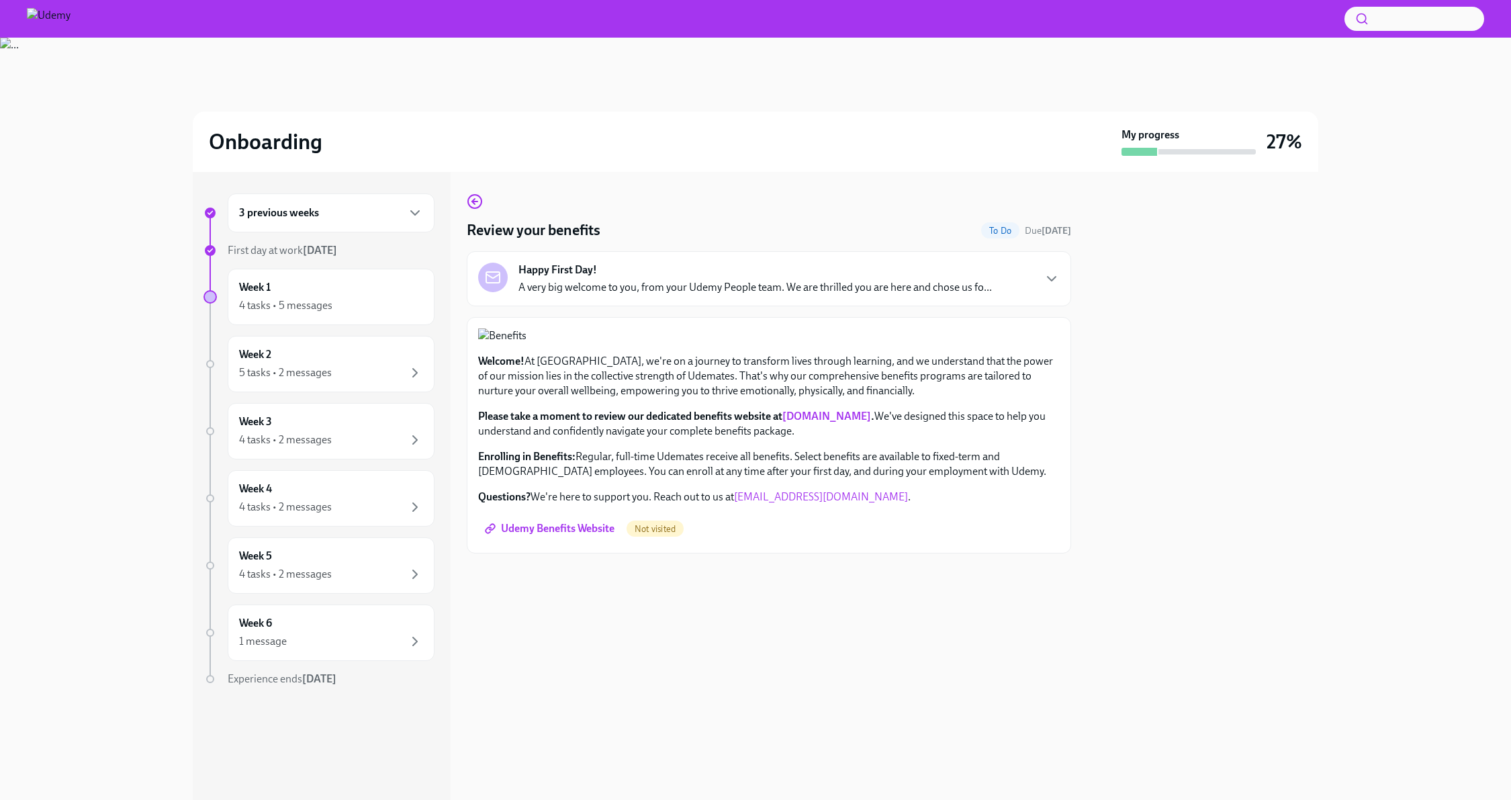
scroll to position [101, 0]
click at [338, 309] on div "4 tasks • 5 messages" at bounding box center [331, 305] width 184 height 16
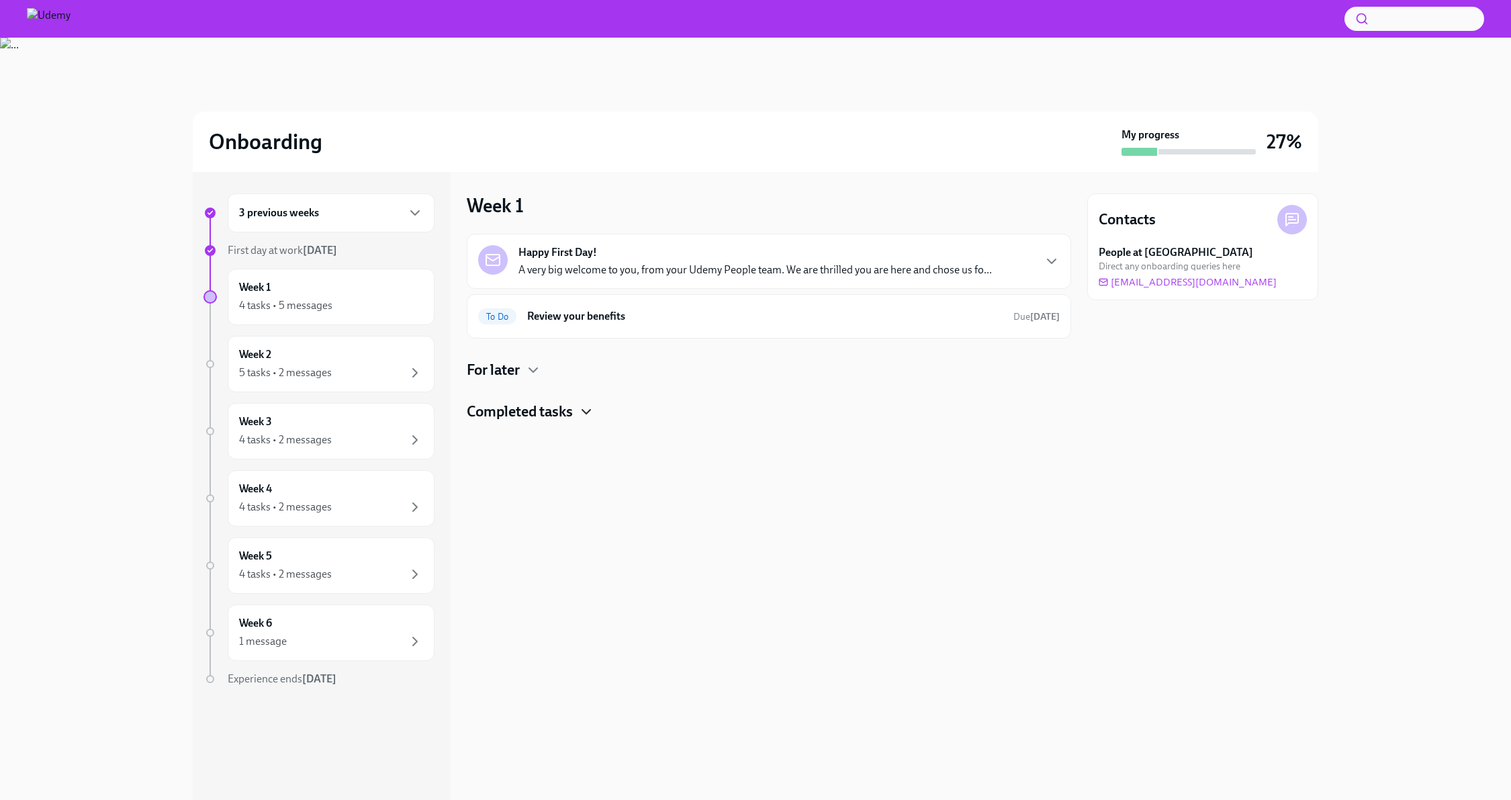
click at [592, 414] on icon "button" at bounding box center [586, 412] width 16 height 16
click at [541, 378] on div "For later" at bounding box center [769, 370] width 604 height 20
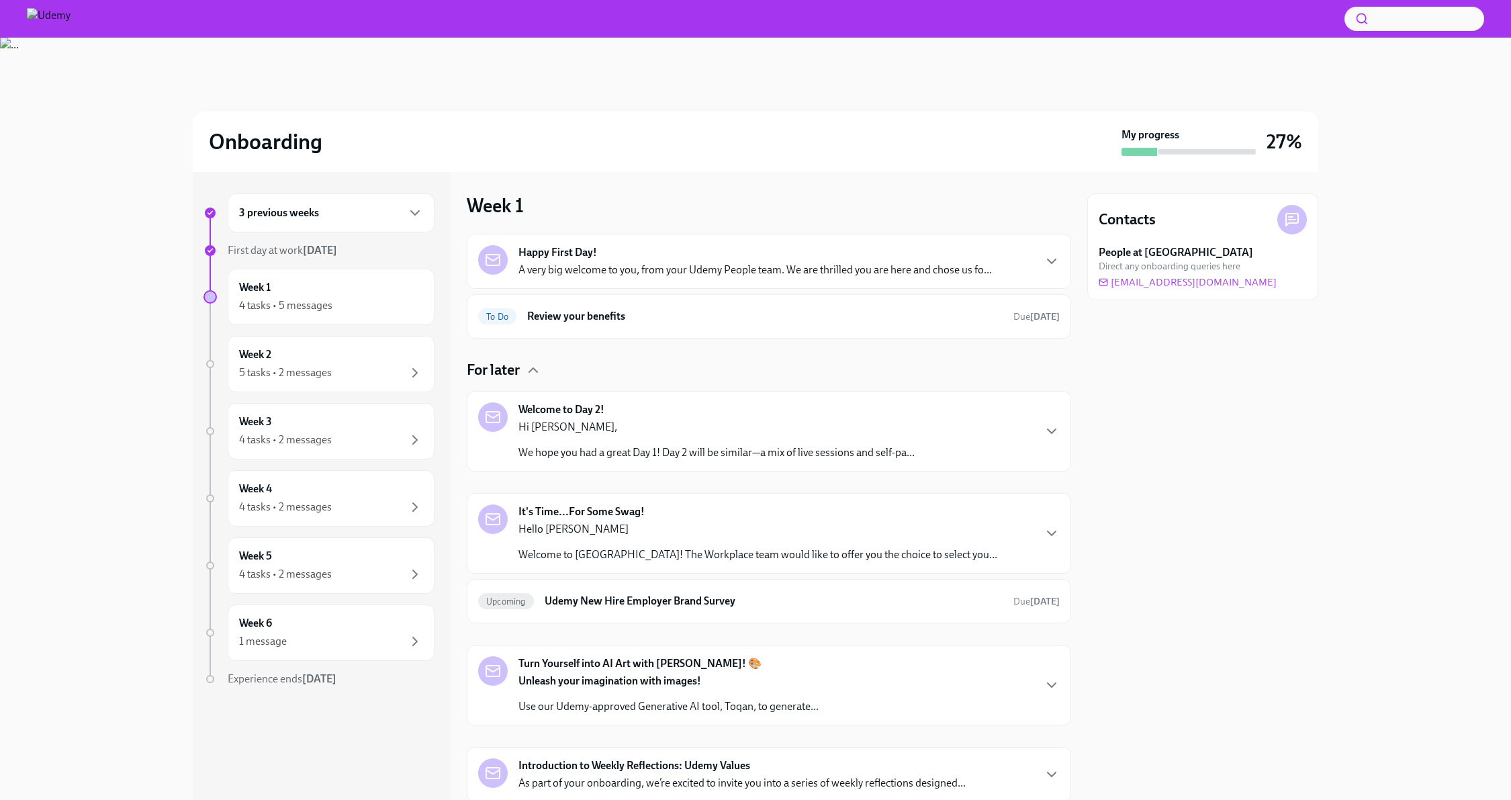
click at [698, 421] on p "Hi [PERSON_NAME]," at bounding box center [716, 427] width 396 height 15
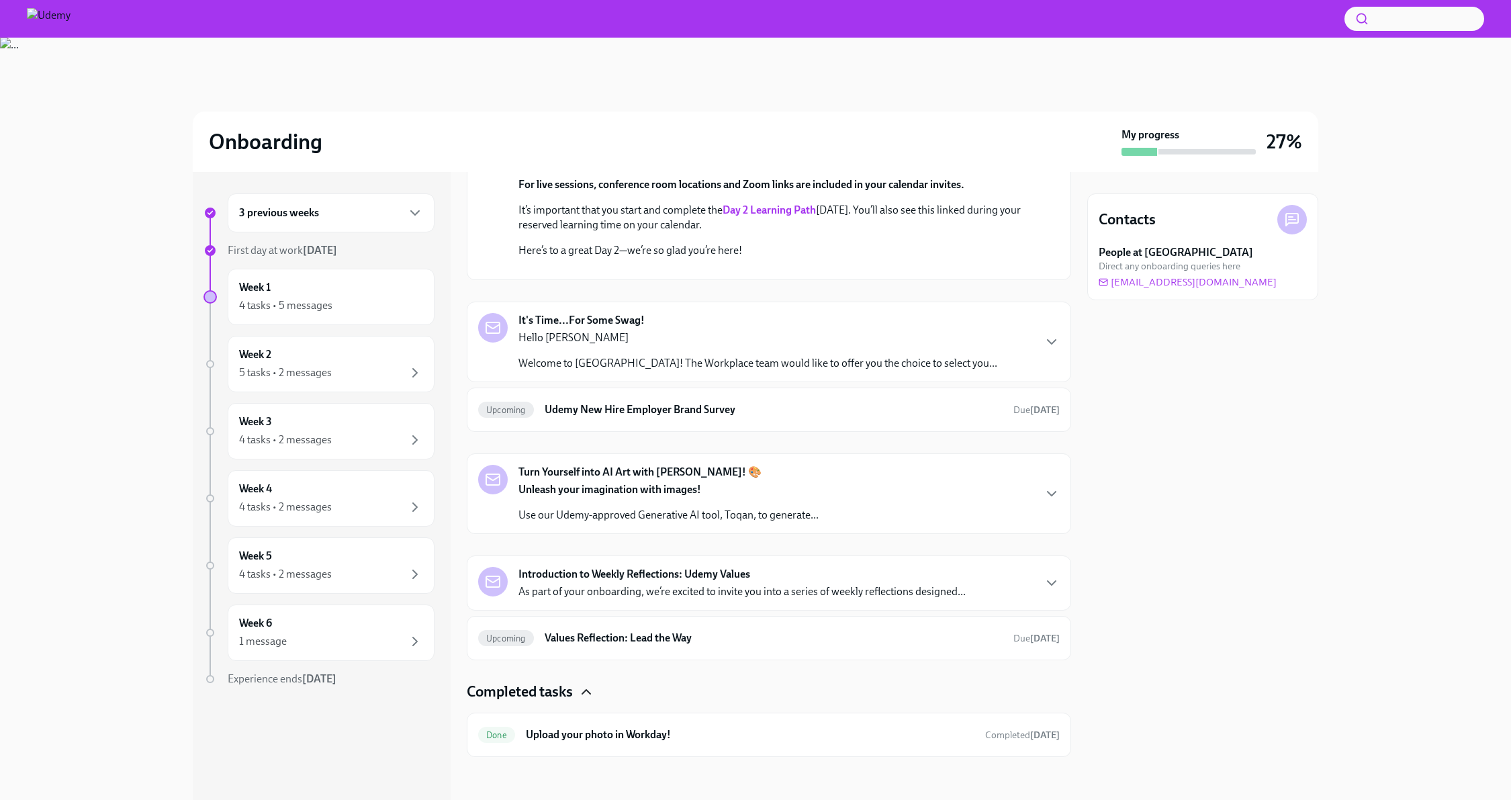
scroll to position [444, 0]
click at [744, 371] on p "Welcome to [GEOGRAPHIC_DATA]! The Workplace team would like to offer you the ch…" at bounding box center [757, 363] width 479 height 15
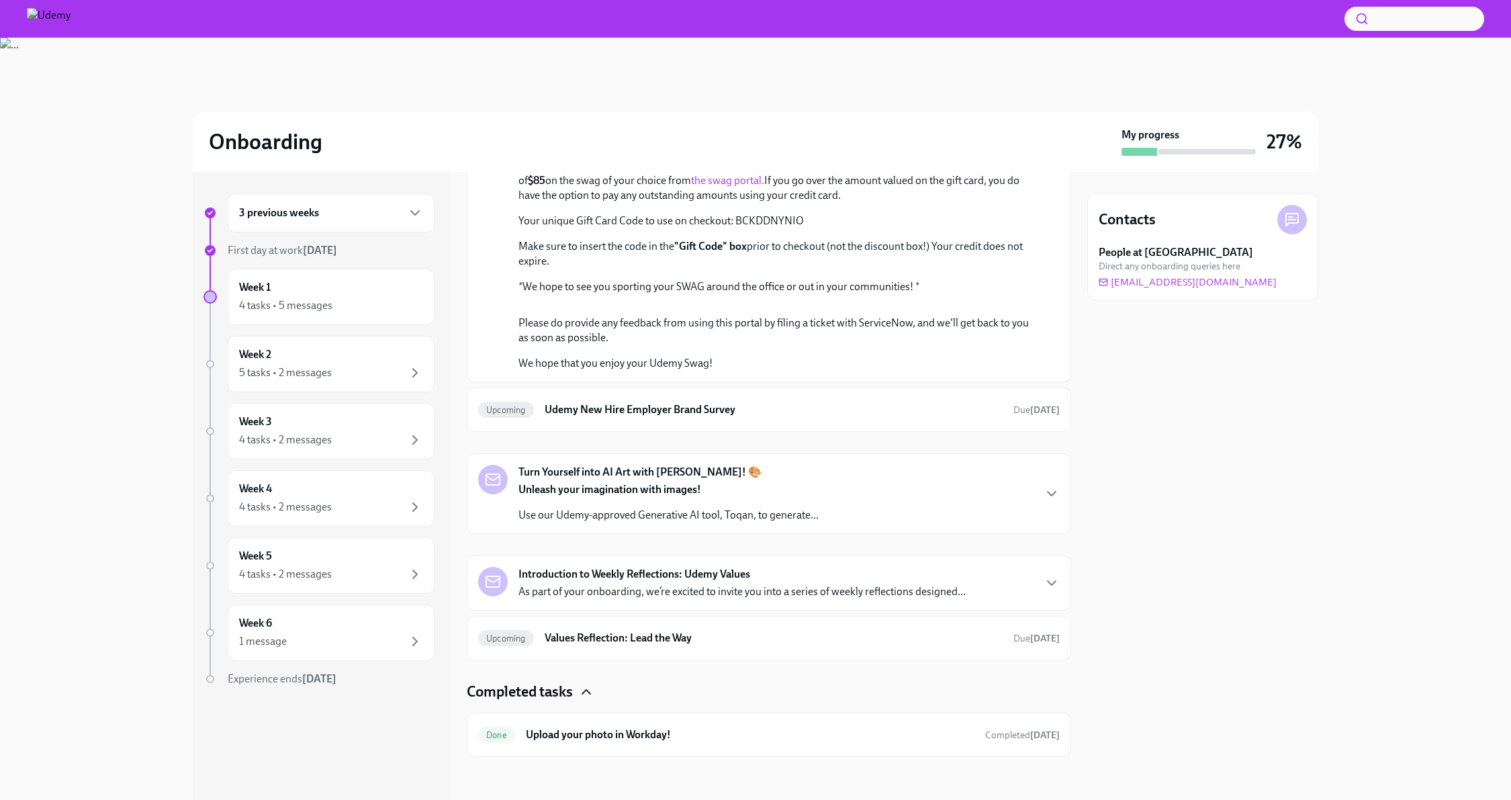
scroll to position [838, 0]
click at [761, 228] on p "Your unique Gift Card Code to use on checkout: BCKDDNYNIO" at bounding box center [778, 221] width 520 height 15
click at [837, 294] on div "Hello [PERSON_NAME] Welcome to Udemy! The Workplace team would like to offer yo…" at bounding box center [778, 193] width 520 height 201
click at [691, 187] on link "the swag portal." at bounding box center [727, 180] width 73 height 13
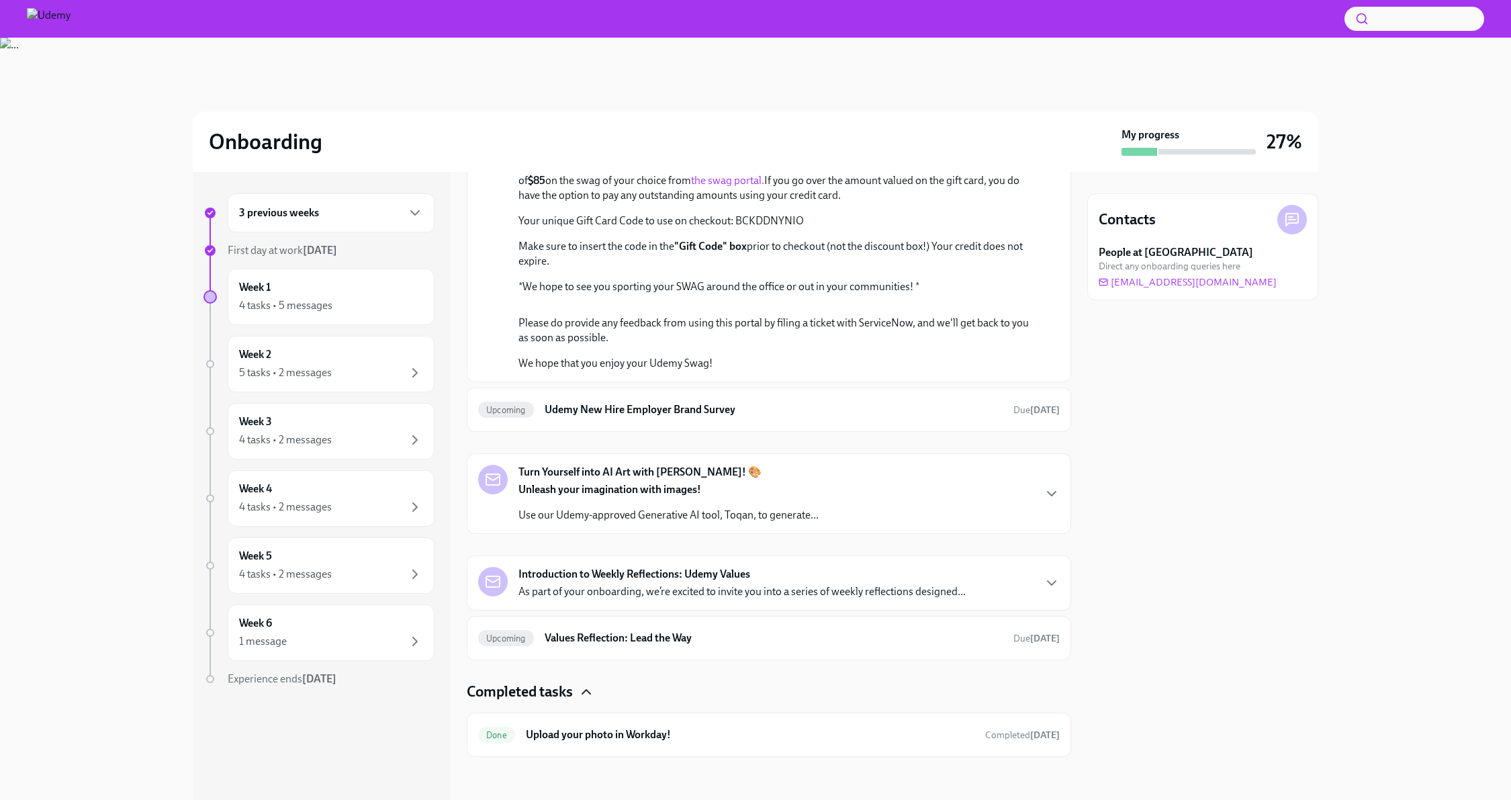
click at [752, 228] on p "Your unique Gift Card Code to use on checkout: BCKDDNYNIO" at bounding box center [778, 221] width 520 height 15
copy p "BCKDDNYNIO"
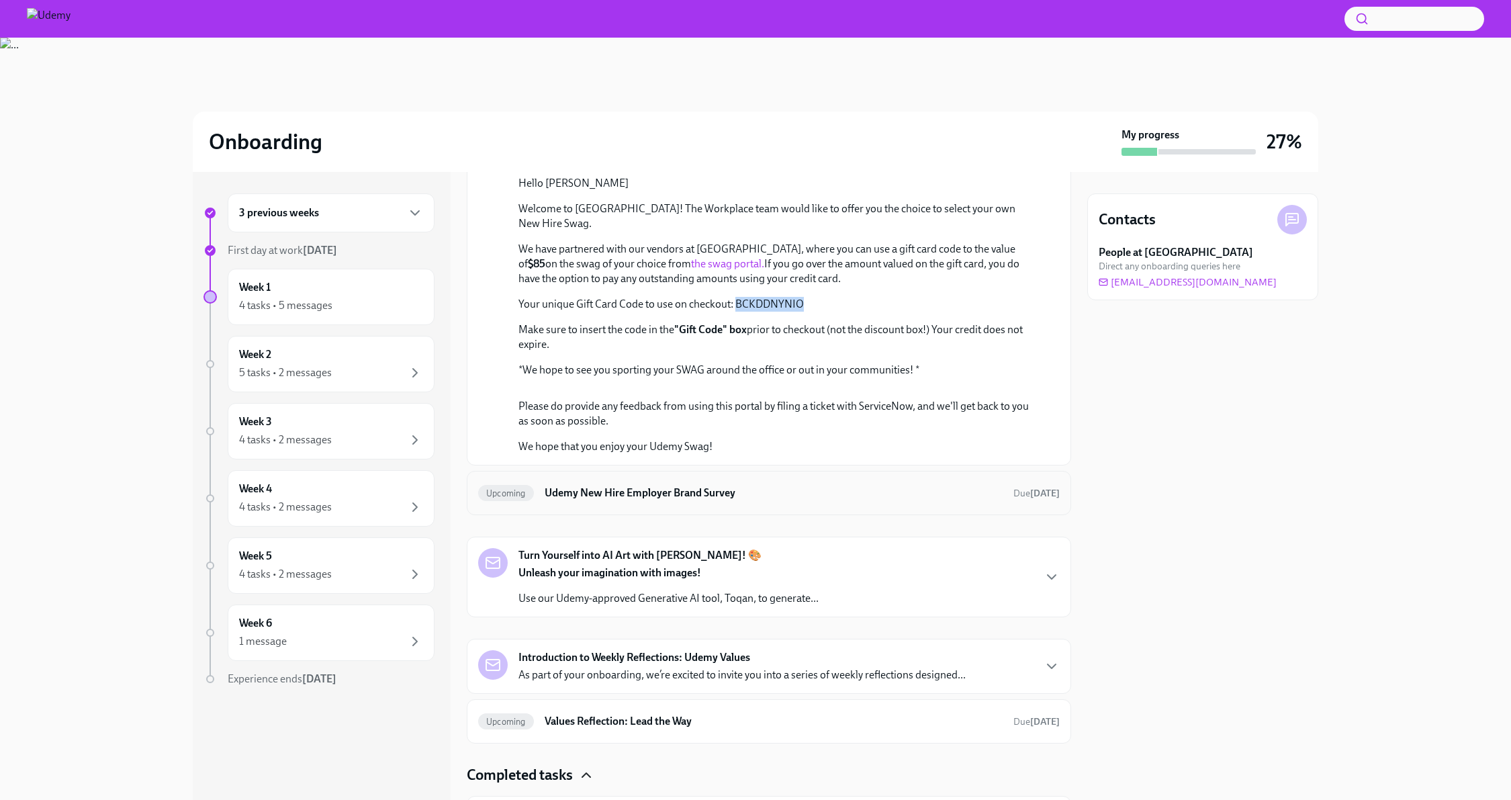
scroll to position [581, 0]
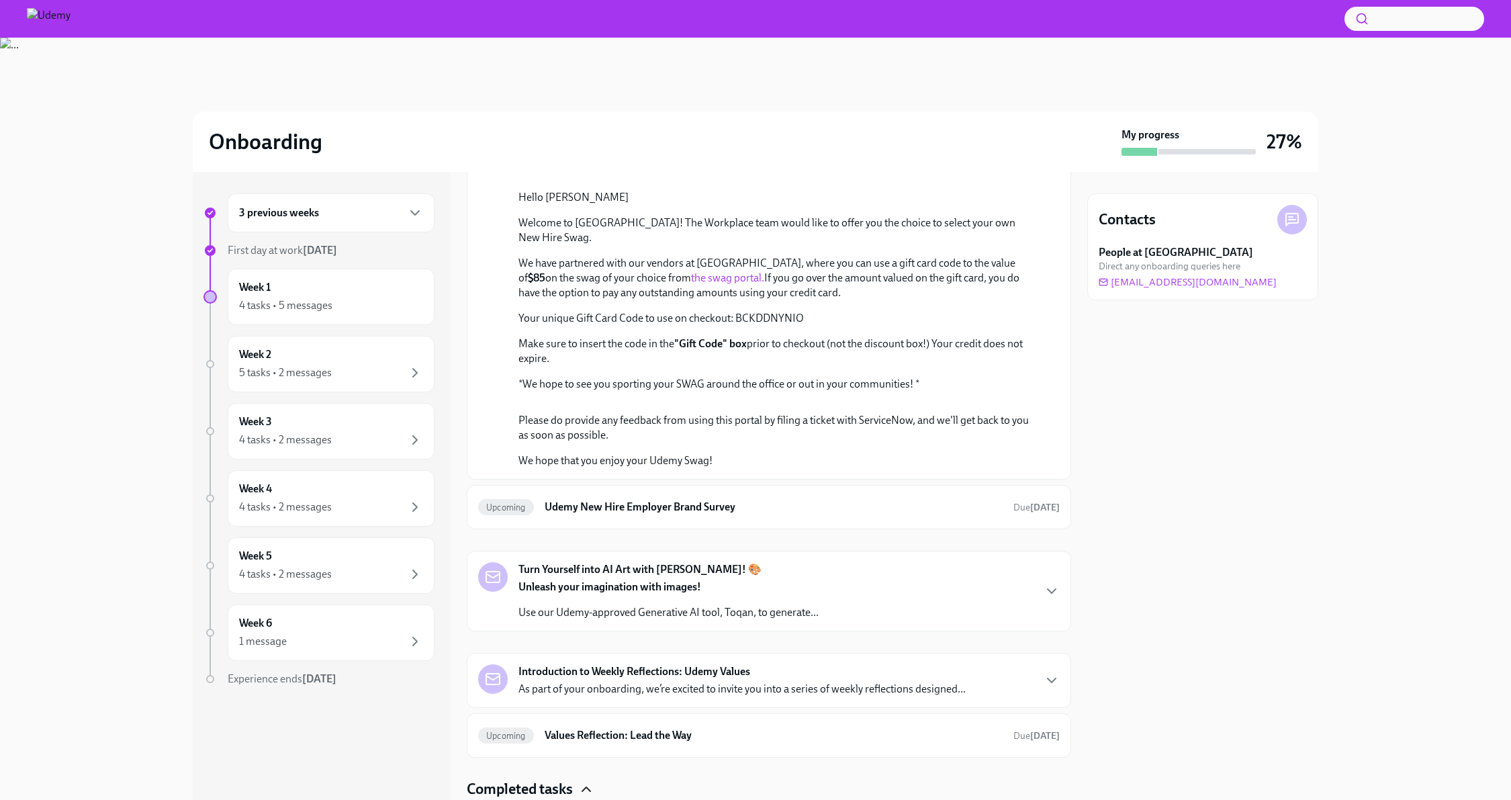
click at [674, 150] on div "It's Time...For Some Swag!" at bounding box center [768, 136] width 581 height 30
click at [1043, 144] on icon "button" at bounding box center [1051, 136] width 16 height 16
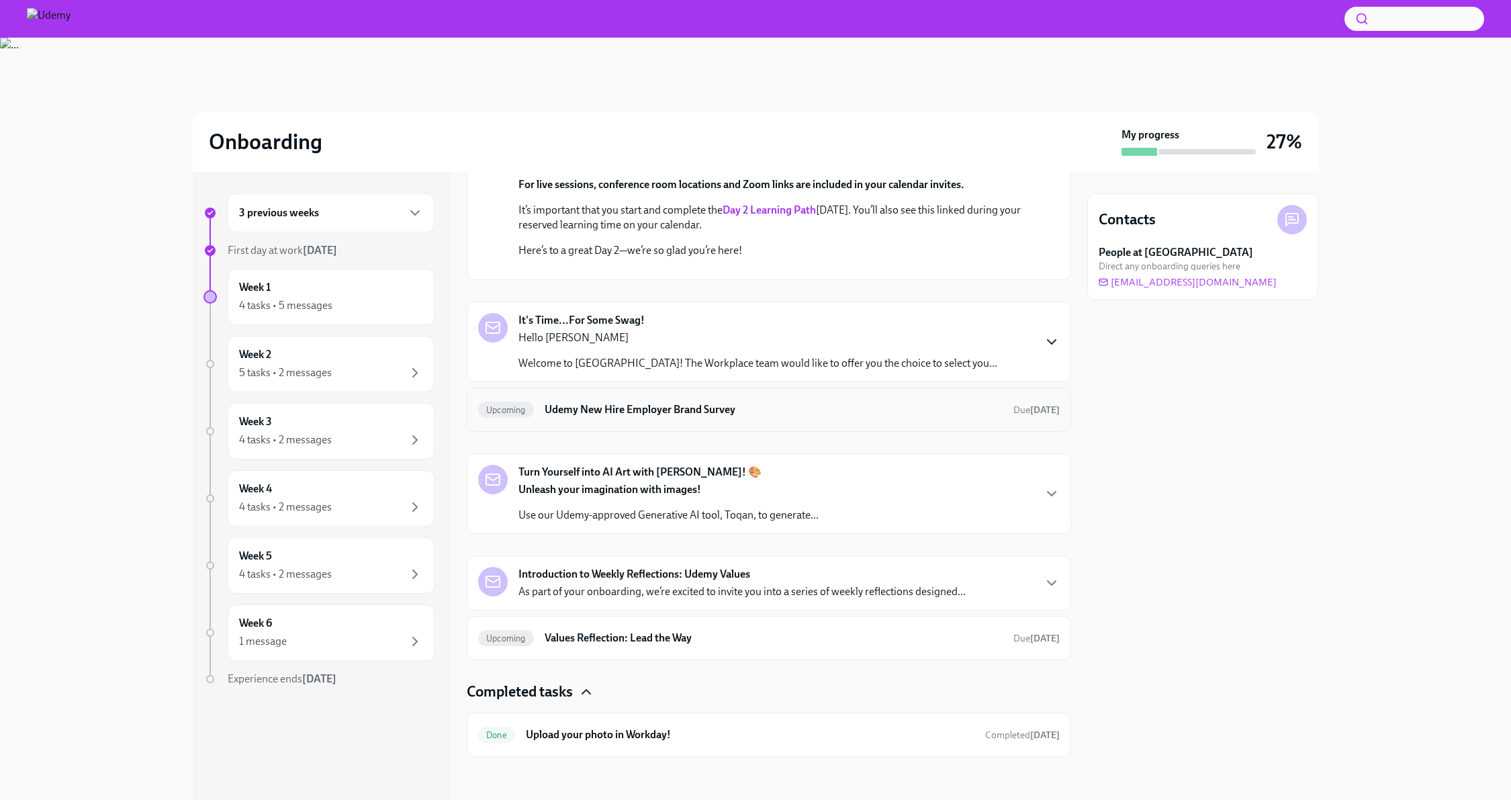
click at [667, 417] on h6 "Udemy New Hire Employer Brand Survey" at bounding box center [774, 409] width 458 height 15
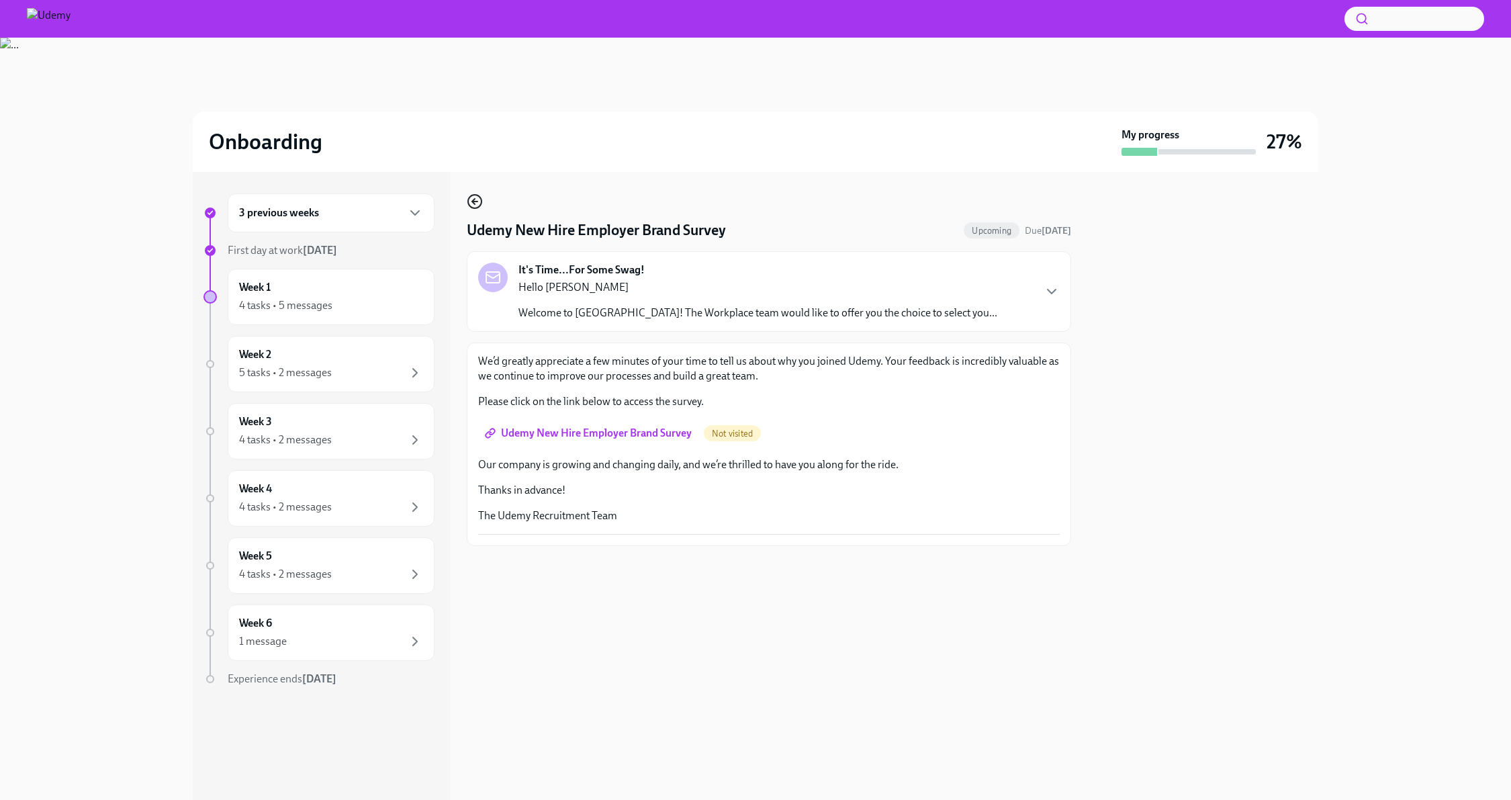
click at [469, 197] on circle "button" at bounding box center [474, 201] width 13 height 13
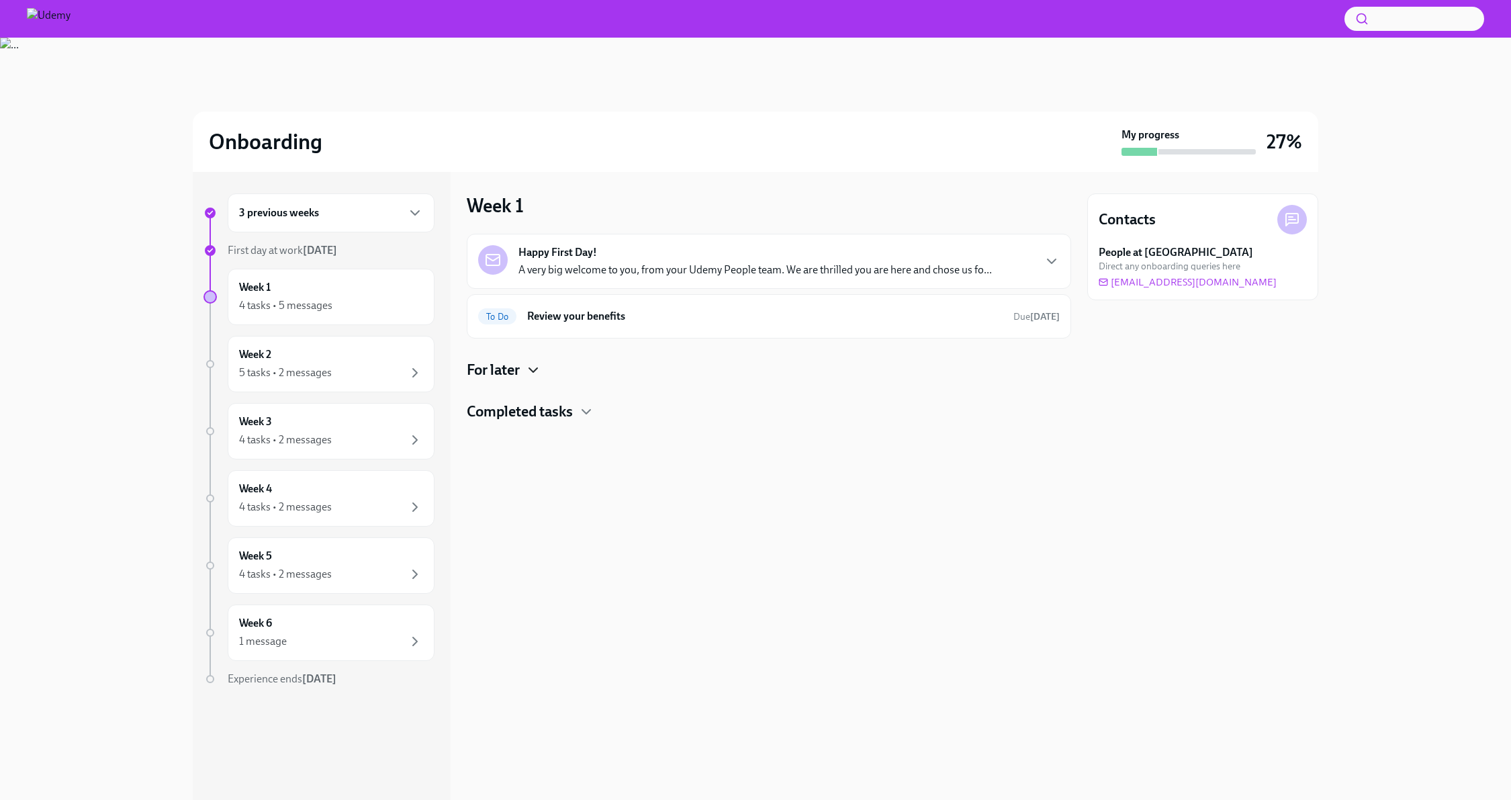
click at [534, 371] on icon "button" at bounding box center [533, 370] width 8 height 4
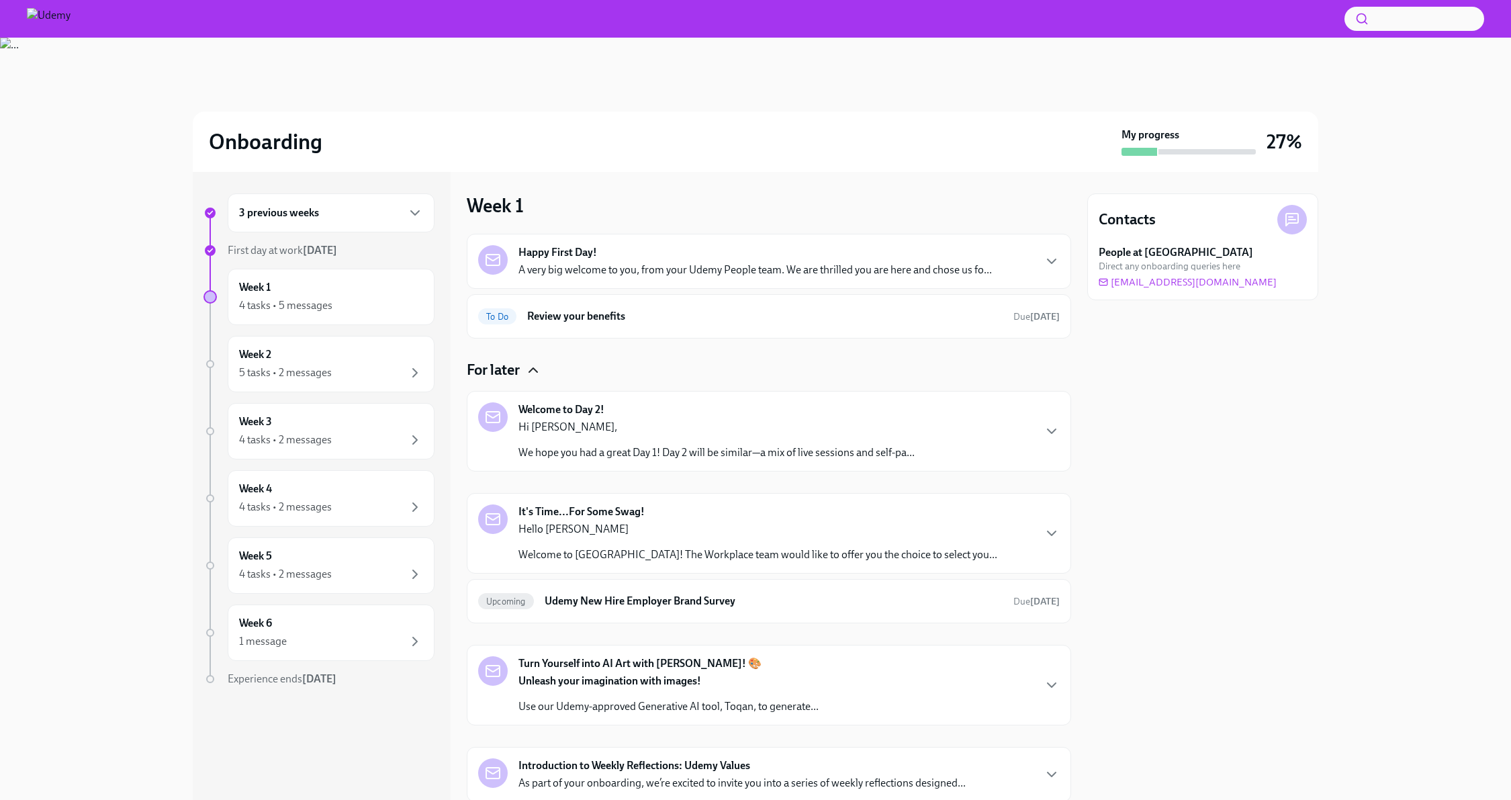
click at [614, 434] on div "Hi [PERSON_NAME], We hope you had a great Day 1! Day 2 will be similar—a mix of…" at bounding box center [716, 440] width 396 height 40
